Goal: Find specific page/section

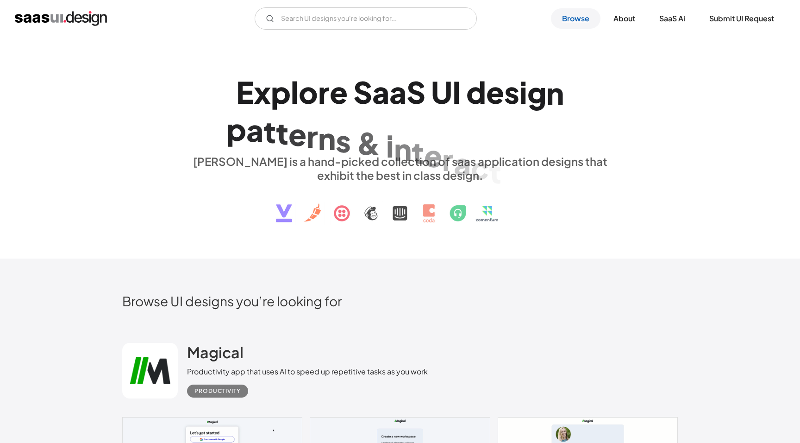
click at [588, 13] on link "Browse" at bounding box center [576, 18] width 50 height 20
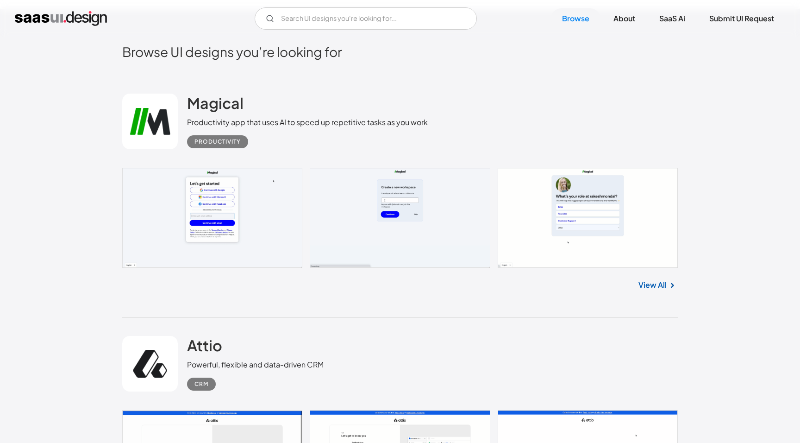
scroll to position [119, 0]
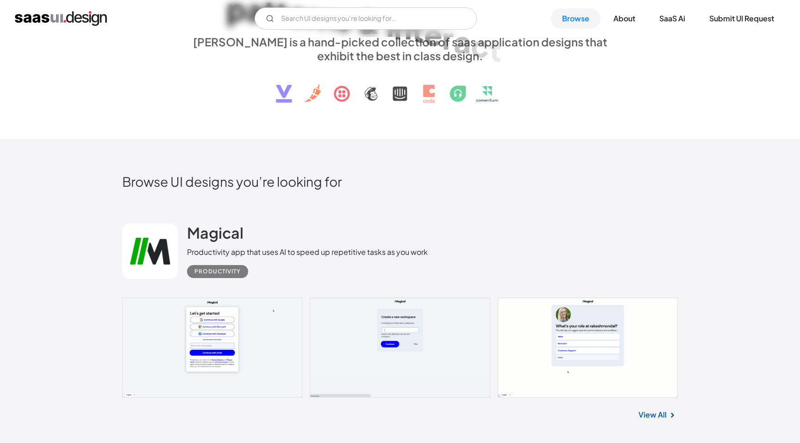
click at [90, 21] on img "home" at bounding box center [61, 18] width 92 height 15
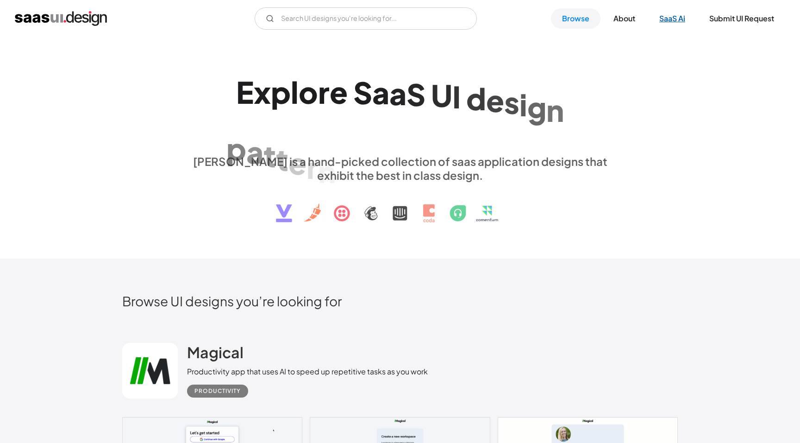
click at [676, 20] on link "SaaS Ai" at bounding box center [672, 18] width 48 height 20
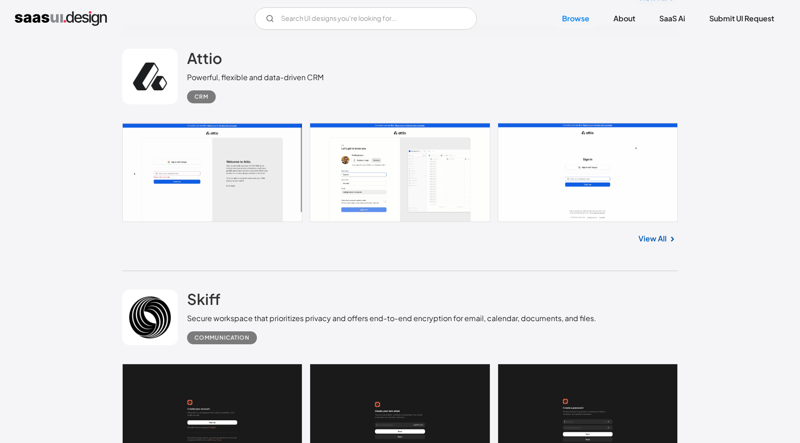
scroll to position [348, 0]
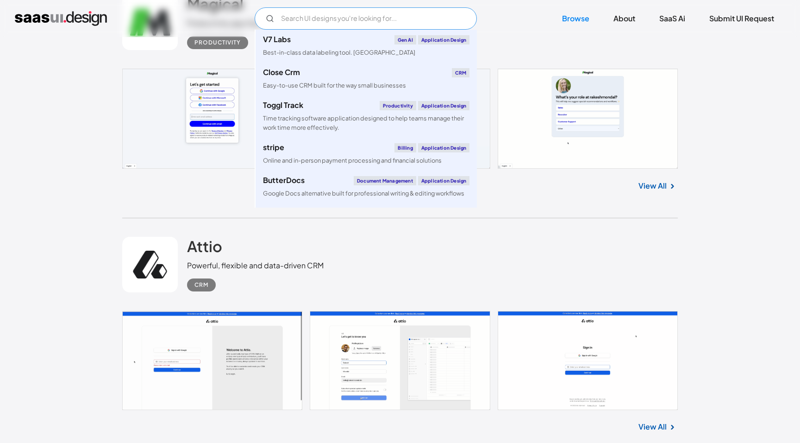
click at [328, 20] on input "Email Form" at bounding box center [366, 18] width 222 height 22
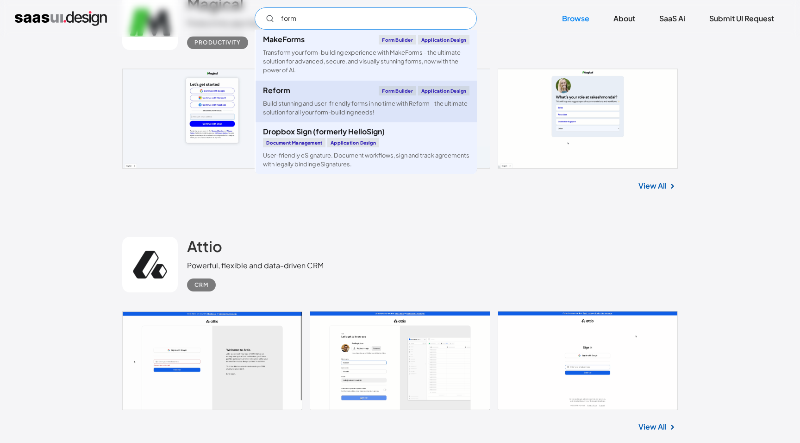
click at [345, 104] on div "Build stunning and user-friendly forms in no time with Reform - the ultimate so…" at bounding box center [366, 108] width 207 height 18
type input "form"
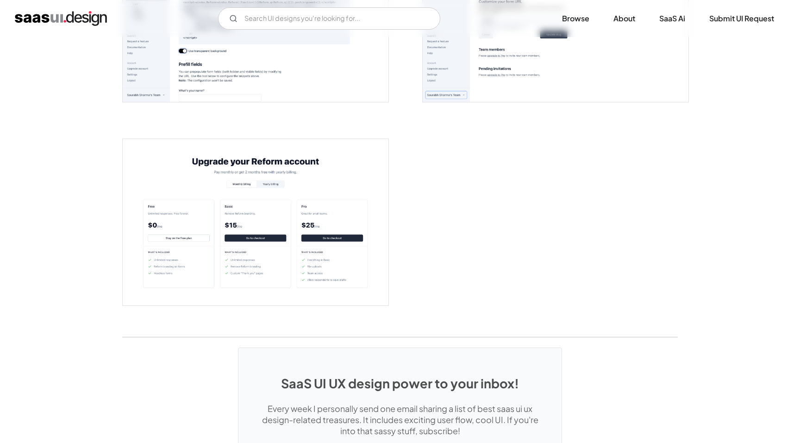
scroll to position [2102, 0]
